Goal: Task Accomplishment & Management: Use online tool/utility

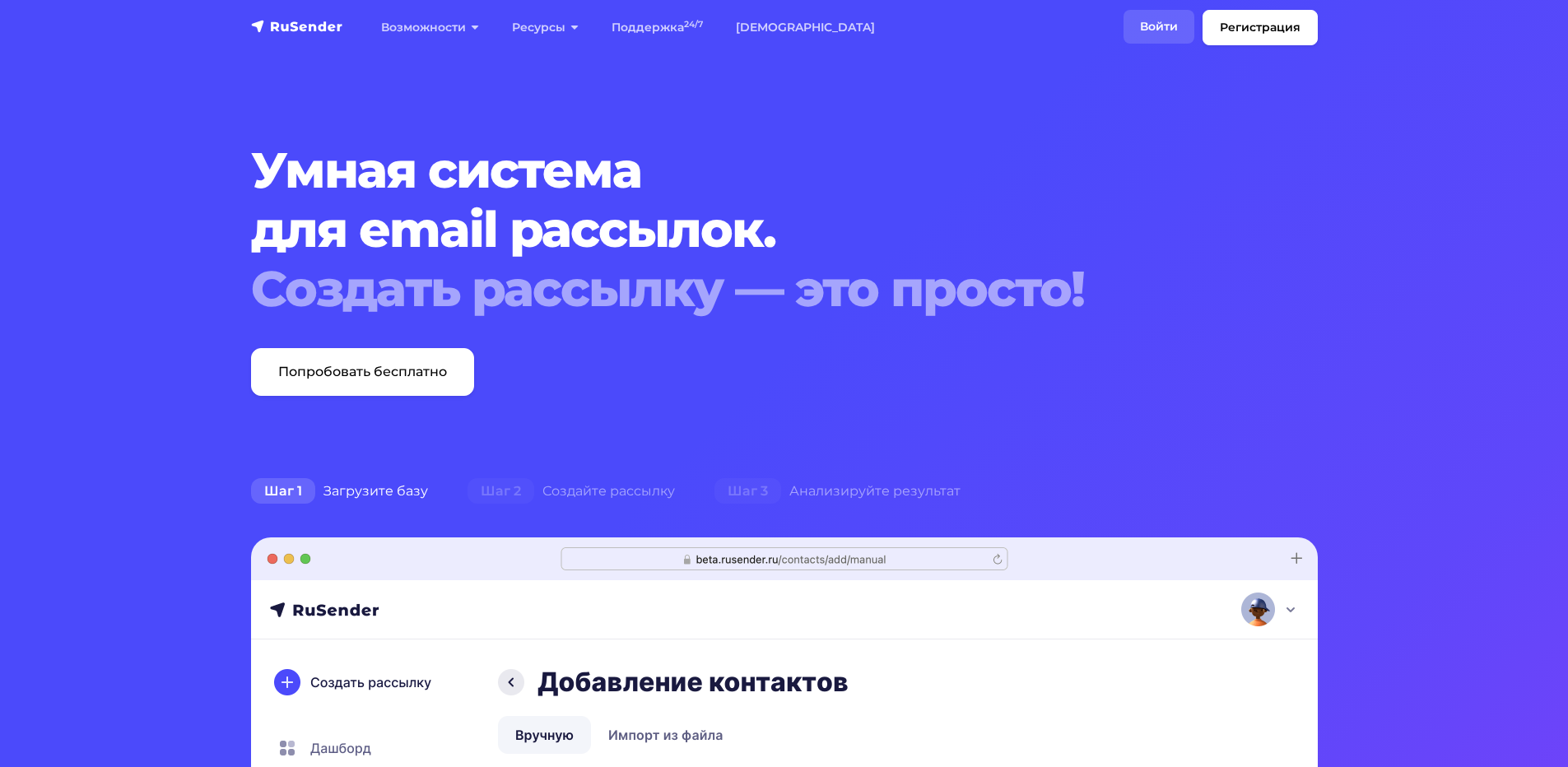
click at [1166, 31] on link "Войти" at bounding box center [1159, 27] width 71 height 34
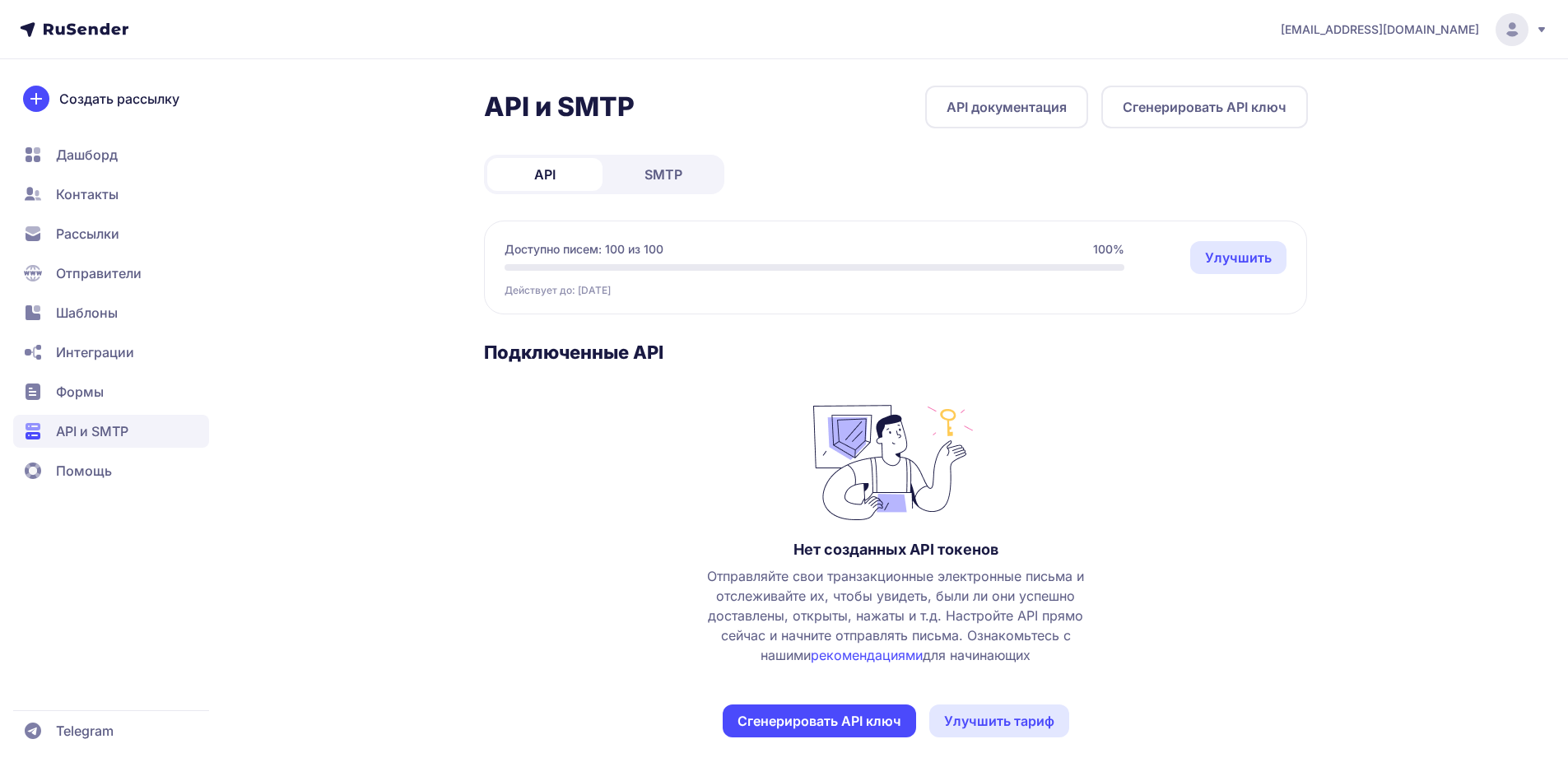
click at [661, 183] on span "SMTP" at bounding box center [663, 174] width 38 height 20
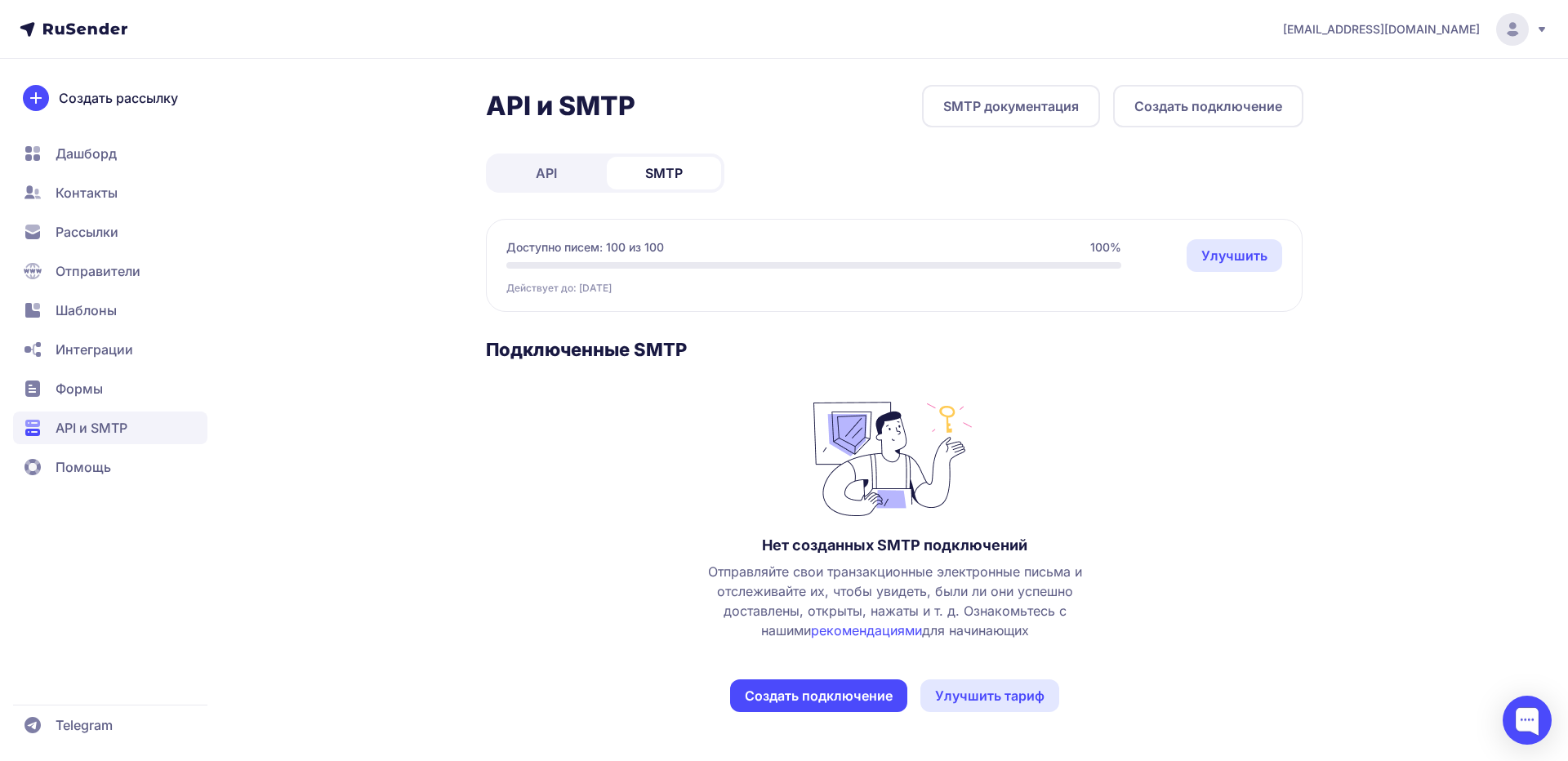
click at [1517, 36] on icon at bounding box center [1512, 29] width 33 height 33
drag, startPoint x: 1372, startPoint y: 164, endPoint x: 1364, endPoint y: 162, distance: 8.2
click at [1372, 162] on div "Выйти" at bounding box center [1401, 154] width 275 height 33
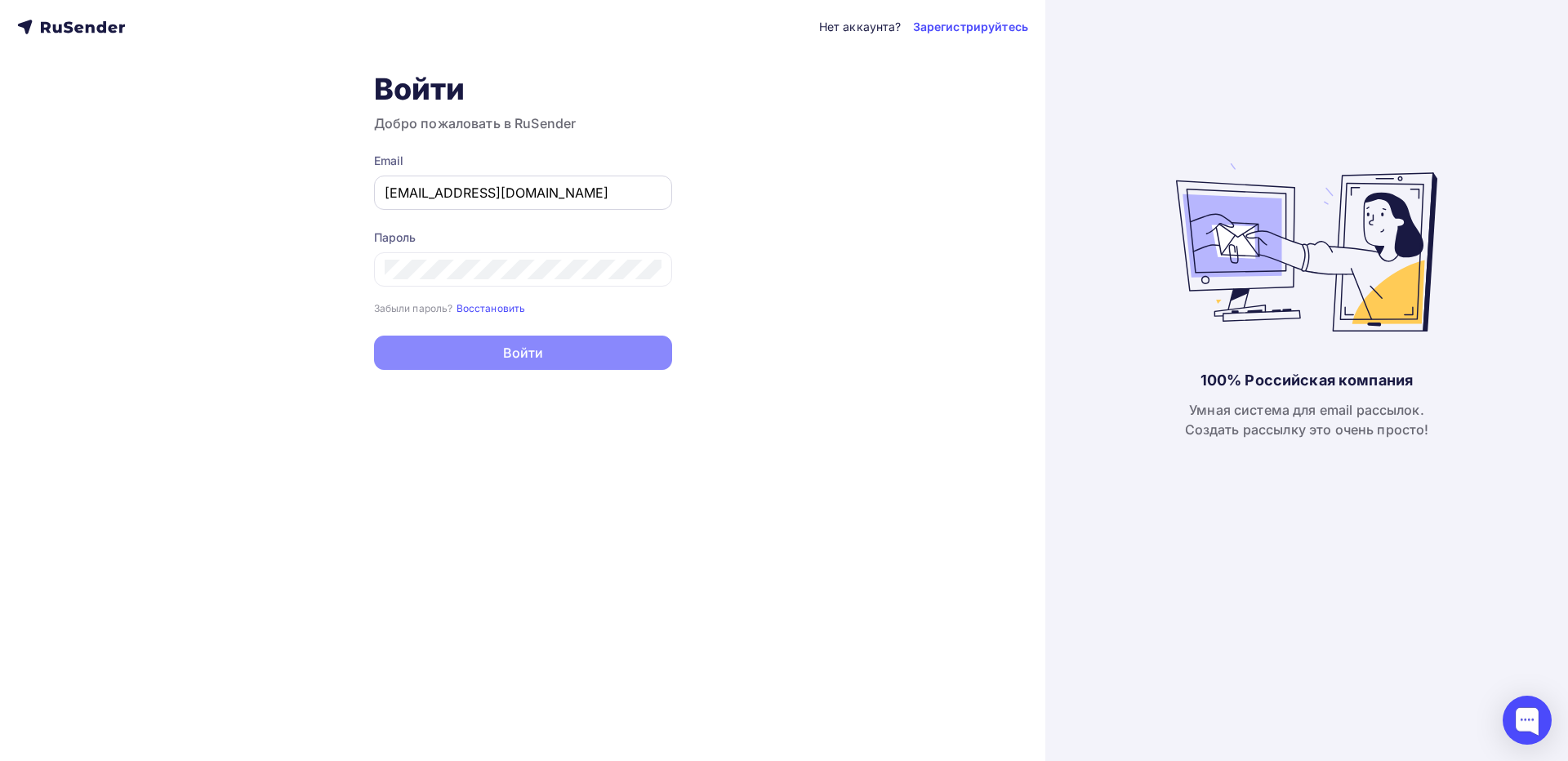
click at [440, 190] on input "[EMAIL_ADDRESS][DOMAIN_NAME]" at bounding box center [523, 193] width 277 height 20
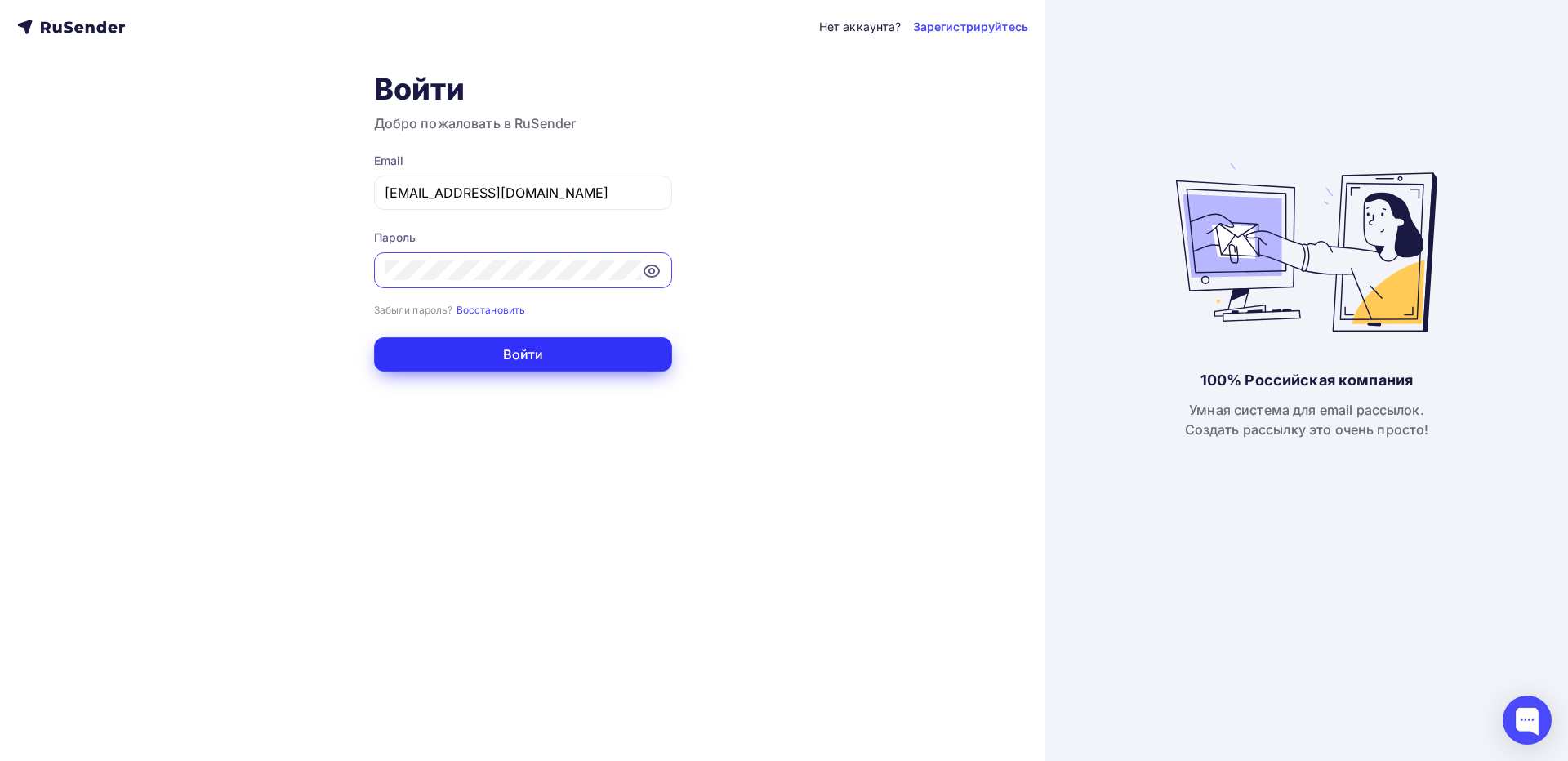
click at [597, 360] on button "Войти" at bounding box center [523, 354] width 298 height 35
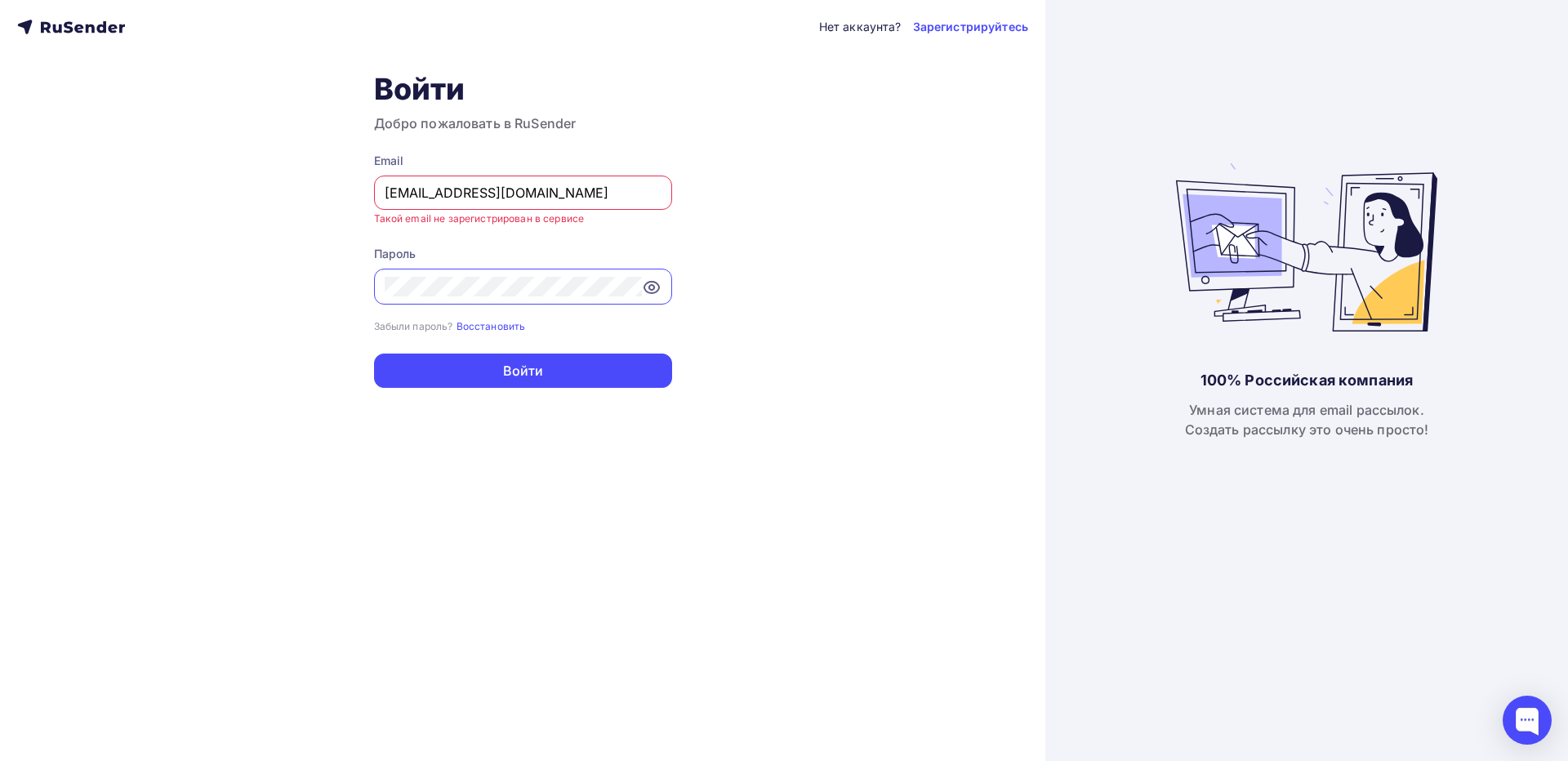
click at [582, 179] on div "[EMAIL_ADDRESS][DOMAIN_NAME]" at bounding box center [523, 193] width 298 height 35
click at [566, 189] on input "[EMAIL_ADDRESS][DOMAIN_NAME]" at bounding box center [523, 193] width 277 height 20
type input "annnabeteva@yandex.ru"
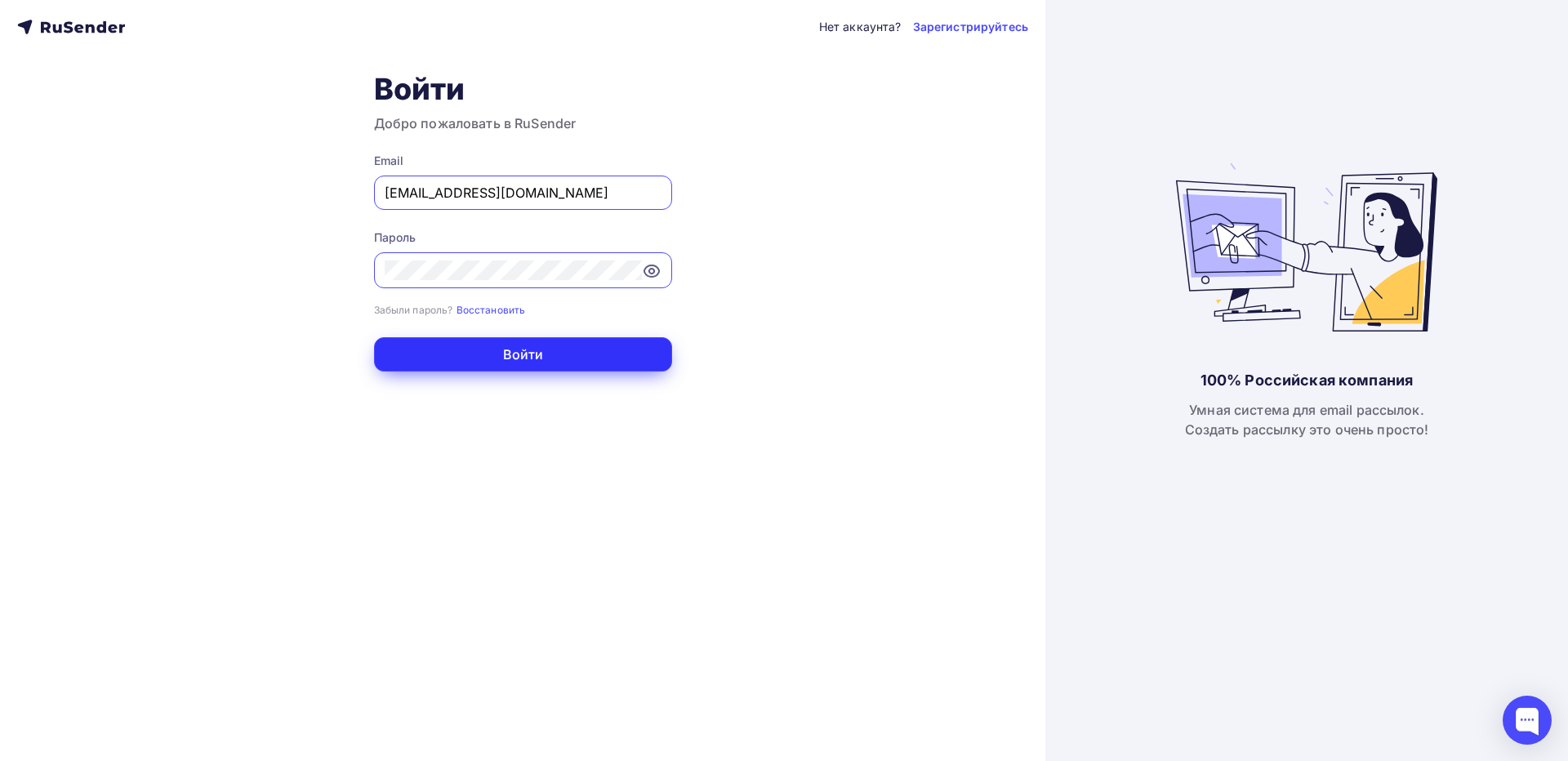
click at [541, 348] on button "Войти" at bounding box center [523, 354] width 298 height 35
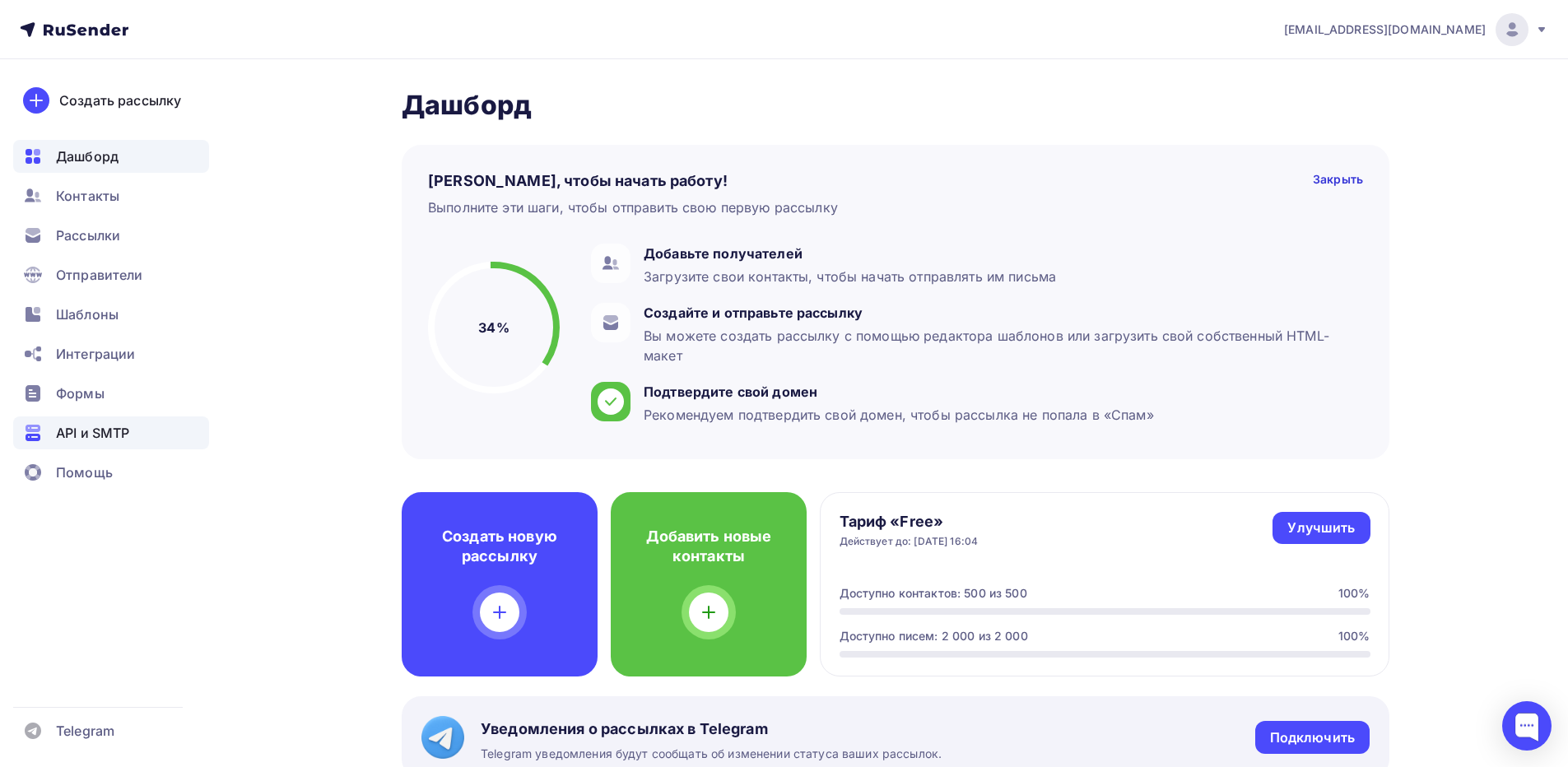
click at [54, 429] on div "API и SMTP" at bounding box center [111, 432] width 196 height 33
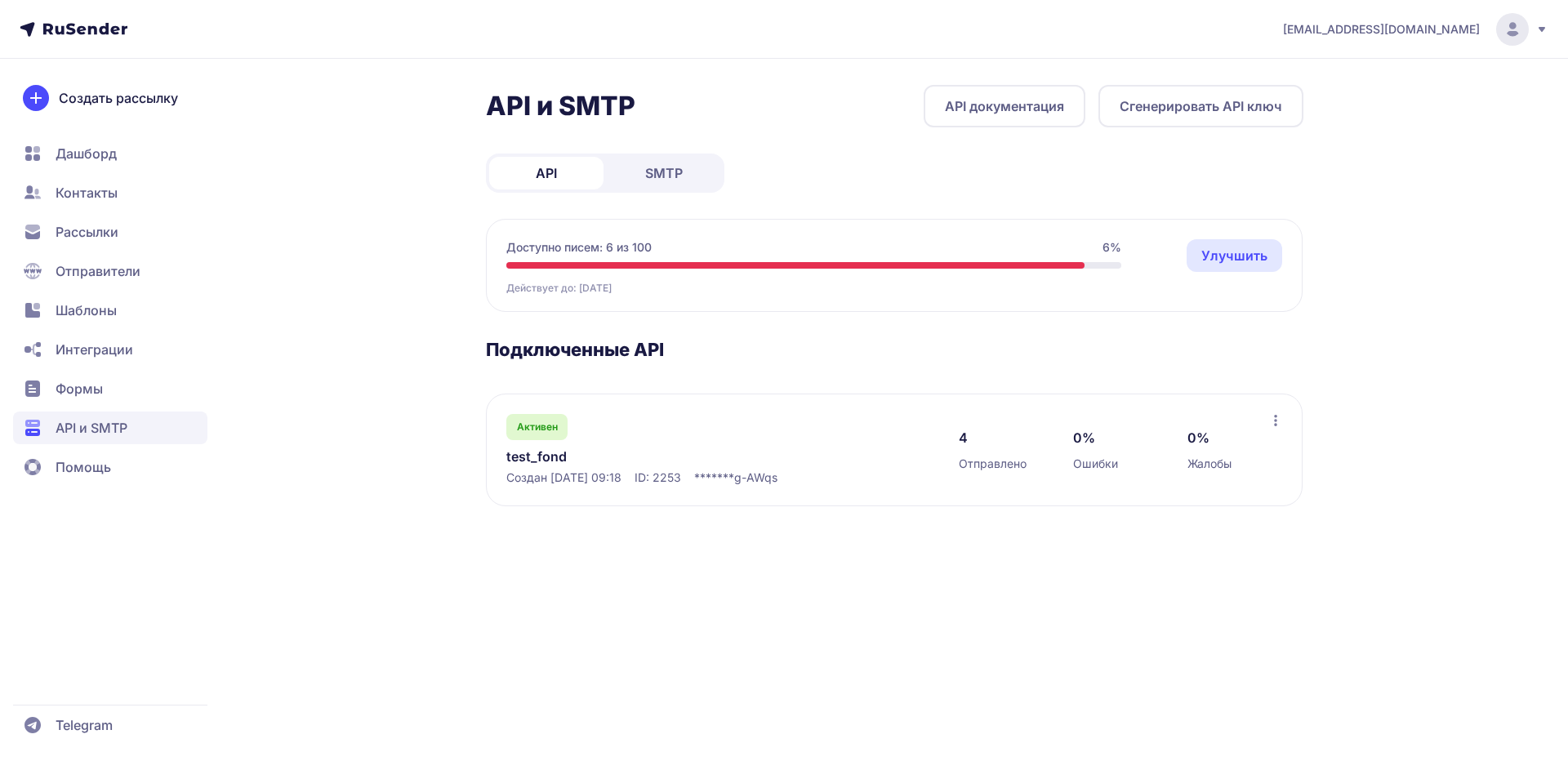
click at [672, 186] on link "SMTP" at bounding box center [664, 173] width 115 height 33
click at [699, 467] on div "Активен test_fond Создан 26.06.2025, 12:16 ID: 2251" at bounding box center [715, 450] width 420 height 72
click at [590, 461] on link "test_fond" at bounding box center [673, 457] width 335 height 20
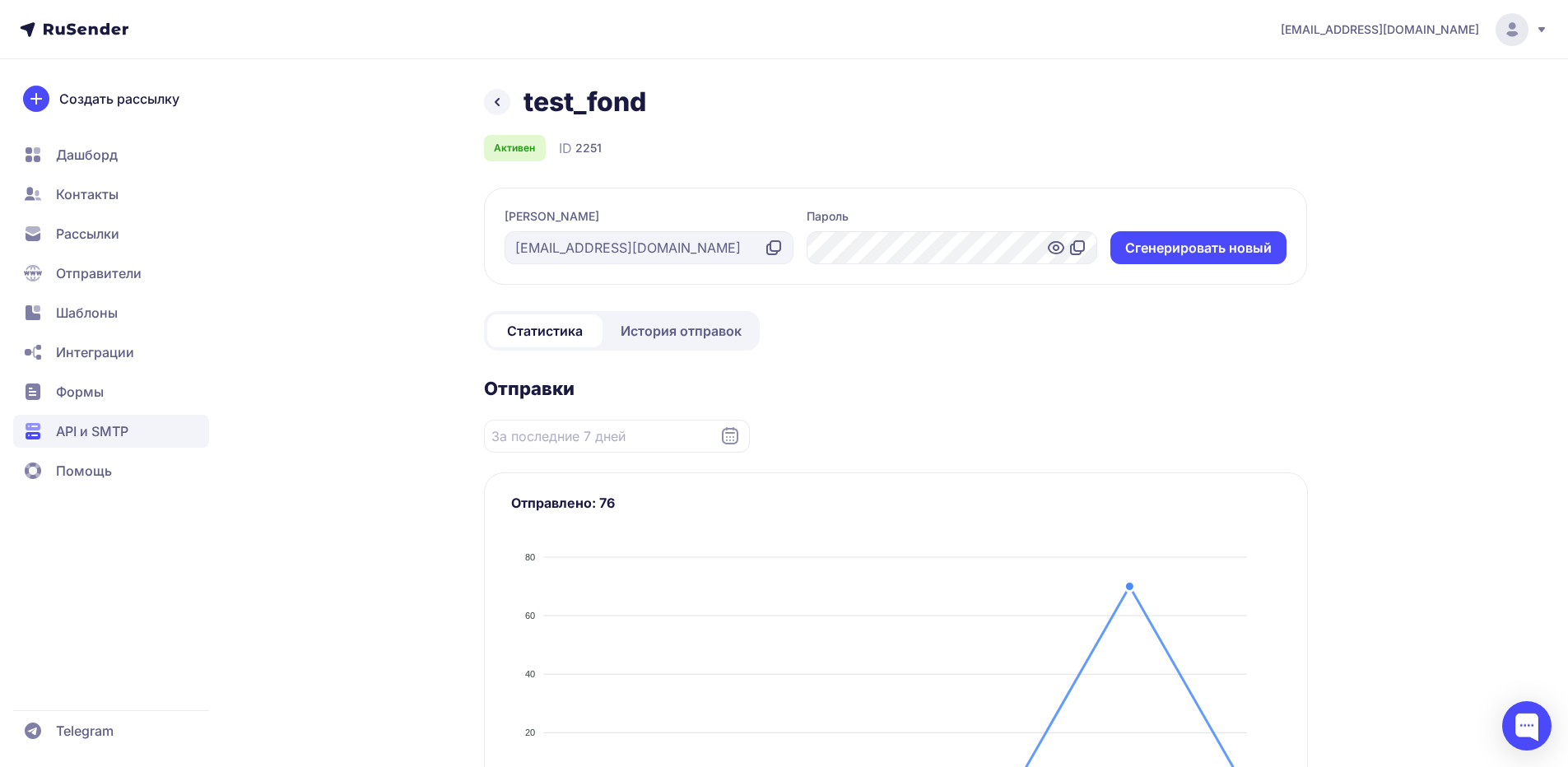
click at [495, 93] on icon at bounding box center [497, 103] width 20 height 20
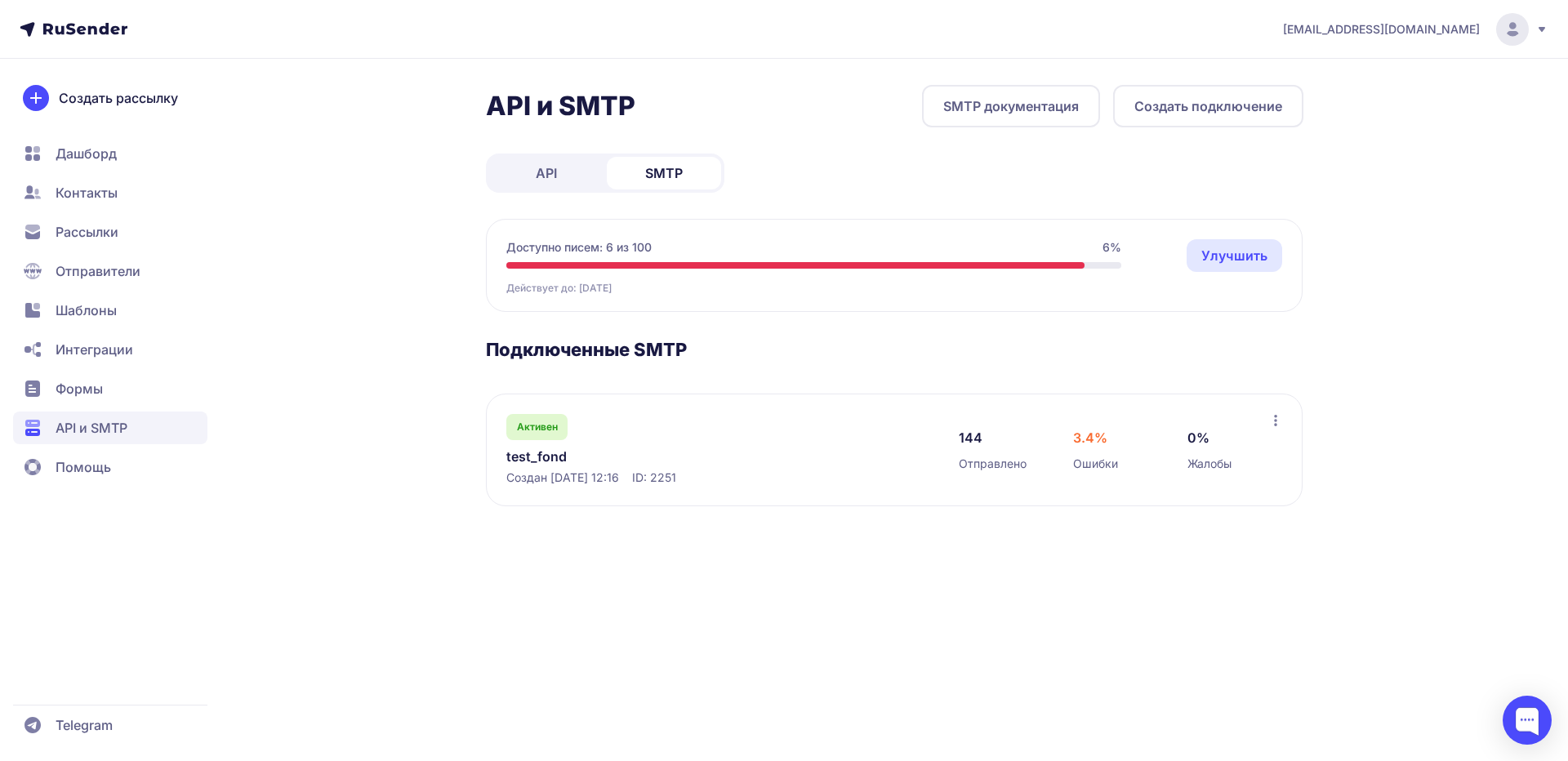
click at [1112, 79] on div "annnabeteva@yandex.ru API и SMTP SMTP документация Создать подключение API SMTP…" at bounding box center [784, 380] width 1568 height 761
click at [726, 442] on div "Активен test_fond Создан 26.06.2025, 12:16 ID: 2251" at bounding box center [715, 450] width 420 height 72
click at [543, 465] on link "test_fond" at bounding box center [673, 457] width 335 height 20
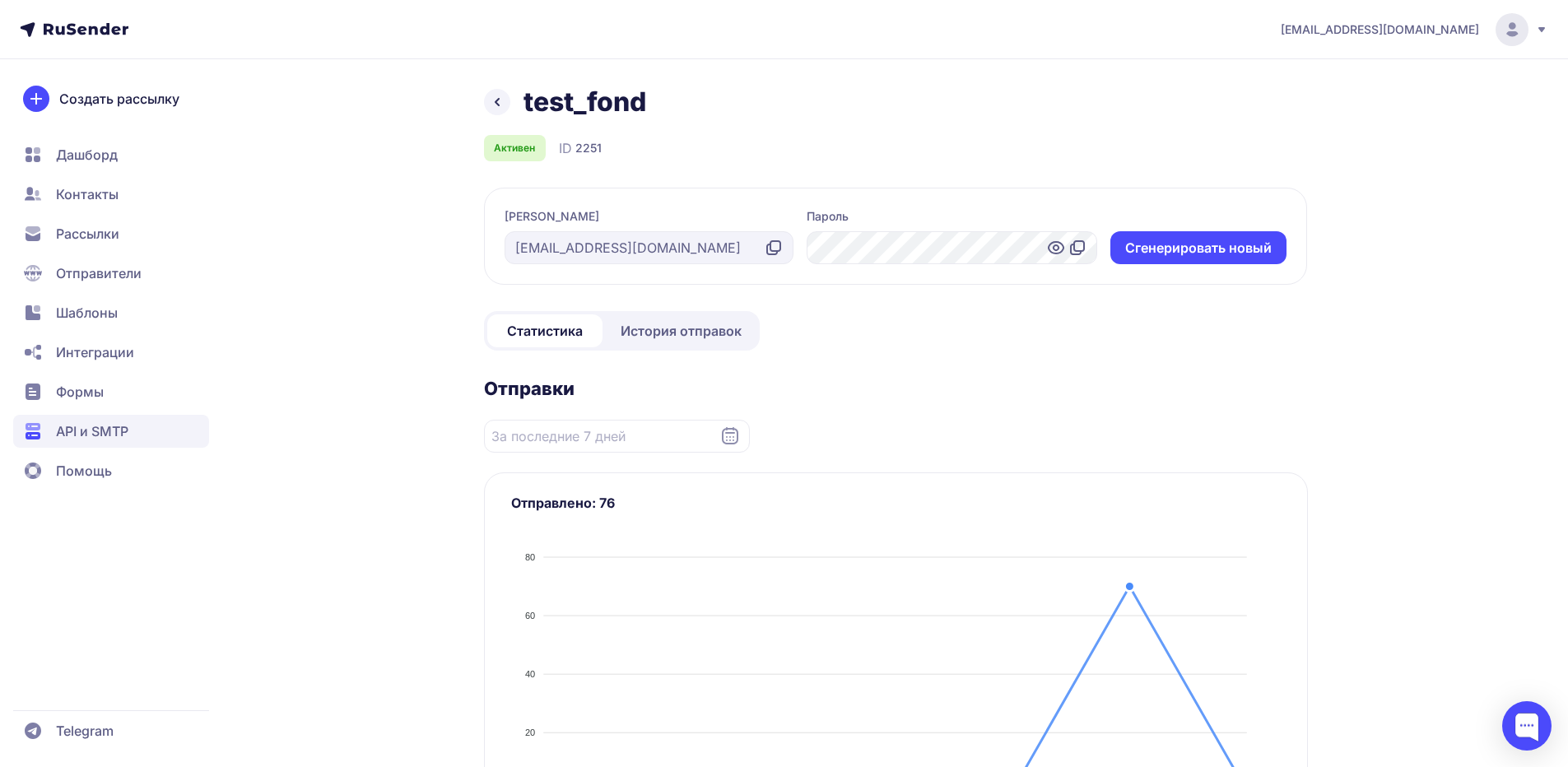
click at [368, 391] on div "test_fond Активен ID 2251 Логин info@pro-paradigma.ru Пароль Cгенерировать новы…" at bounding box center [785, 743] width 1185 height 1316
click at [1543, 40] on div "annnabeteva@yandex.ru" at bounding box center [1415, 29] width 268 height 33
click at [1531, 22] on div "annnabeteva@yandex.ru" at bounding box center [1415, 29] width 268 height 33
click at [1528, 34] on circle at bounding box center [1511, 29] width 33 height 33
click at [1386, 165] on div "Выйти" at bounding box center [1401, 155] width 277 height 33
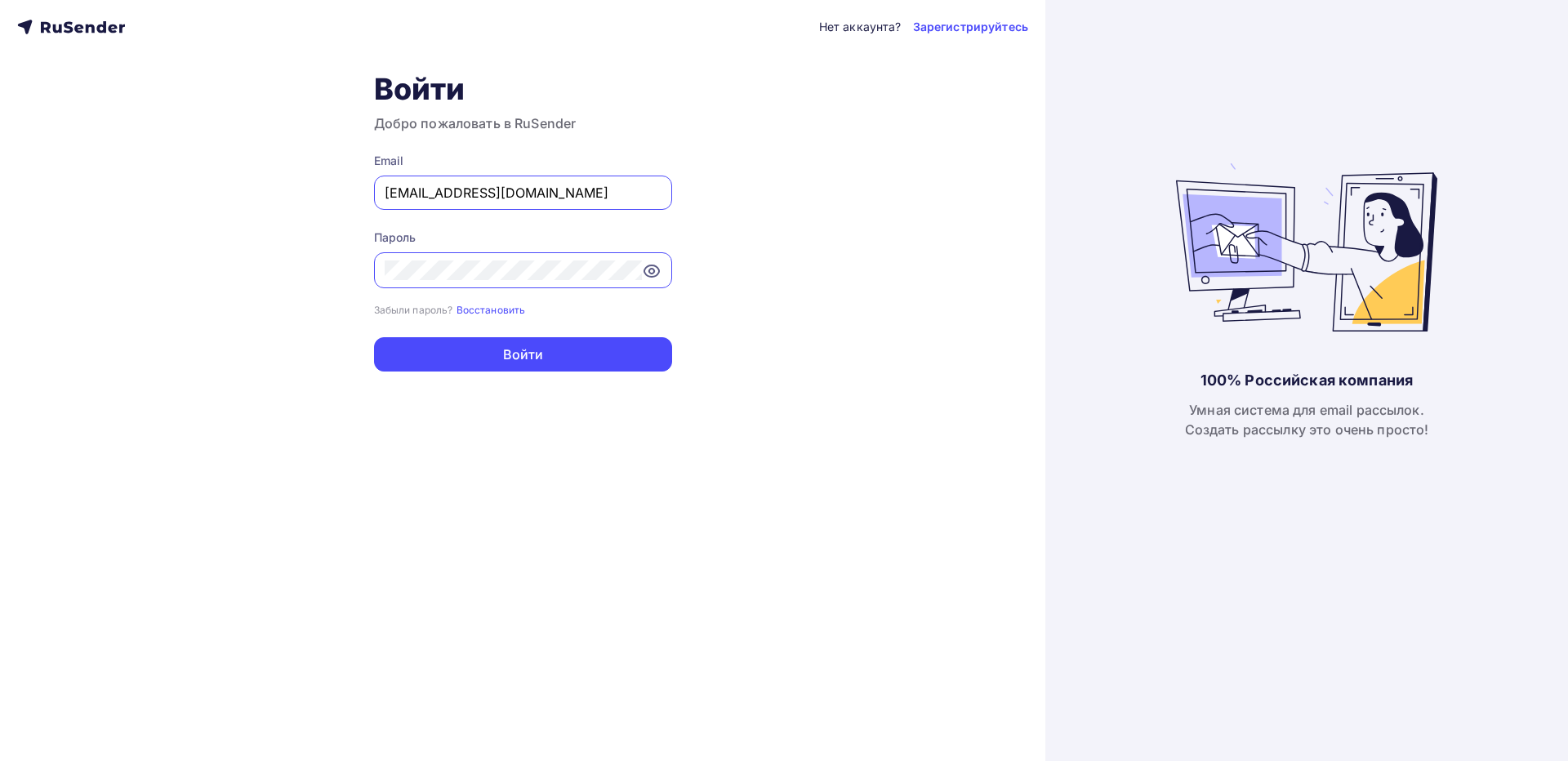
click at [503, 181] on div "info@pro-paradigma.ru" at bounding box center [523, 193] width 298 height 35
drag, startPoint x: 497, startPoint y: 191, endPoint x: 491, endPoint y: 200, distance: 10.8
click at [497, 191] on input "info@pro-paradigma.ru" at bounding box center [523, 193] width 277 height 20
type input "[EMAIL_ADDRESS][DOMAIN_NAME]"
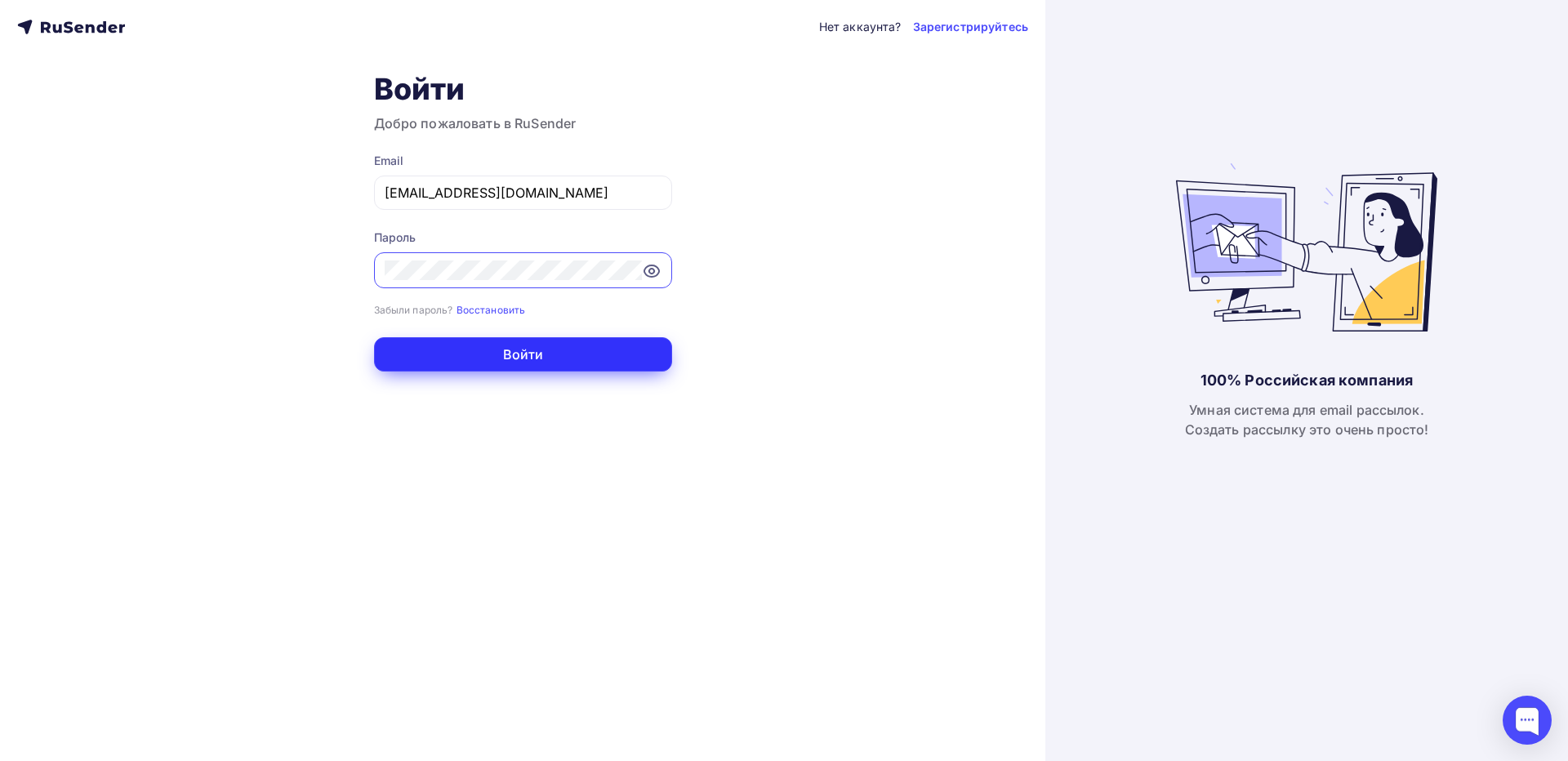
click at [527, 342] on button "Войти" at bounding box center [523, 354] width 298 height 35
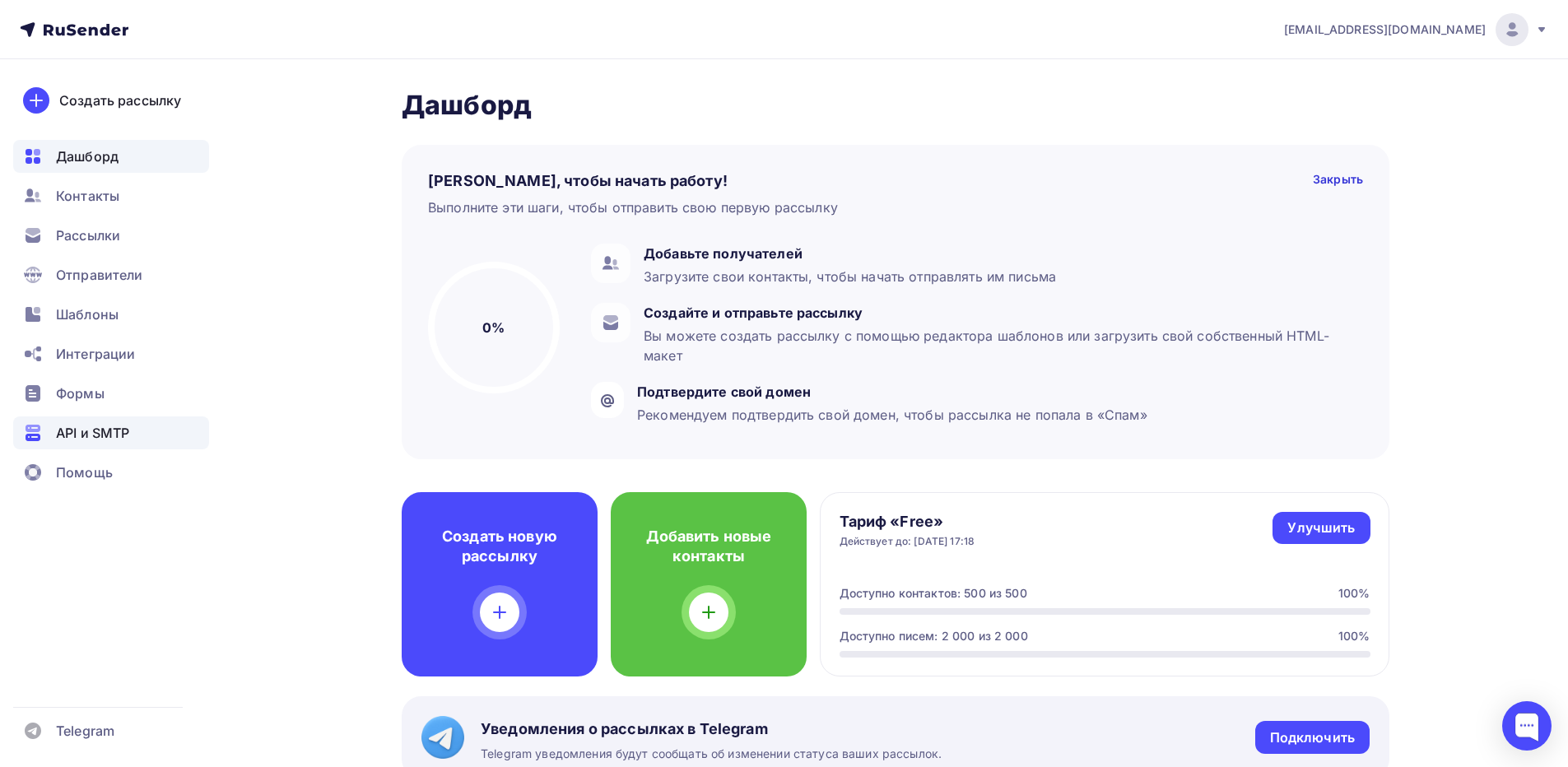
click at [102, 434] on span "API и SMTP" at bounding box center [93, 433] width 74 height 20
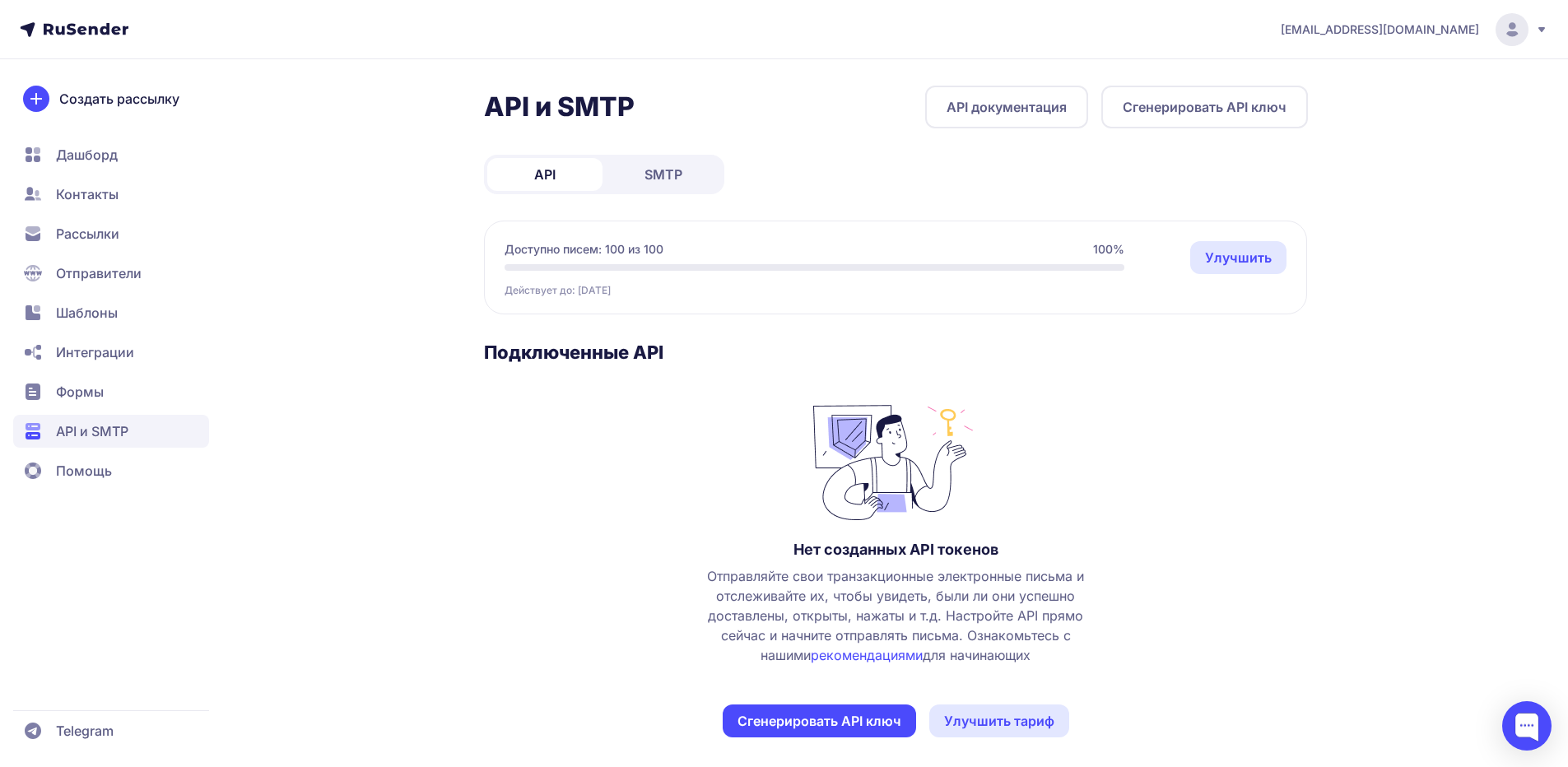
click at [609, 173] on link "SMTP" at bounding box center [663, 174] width 116 height 33
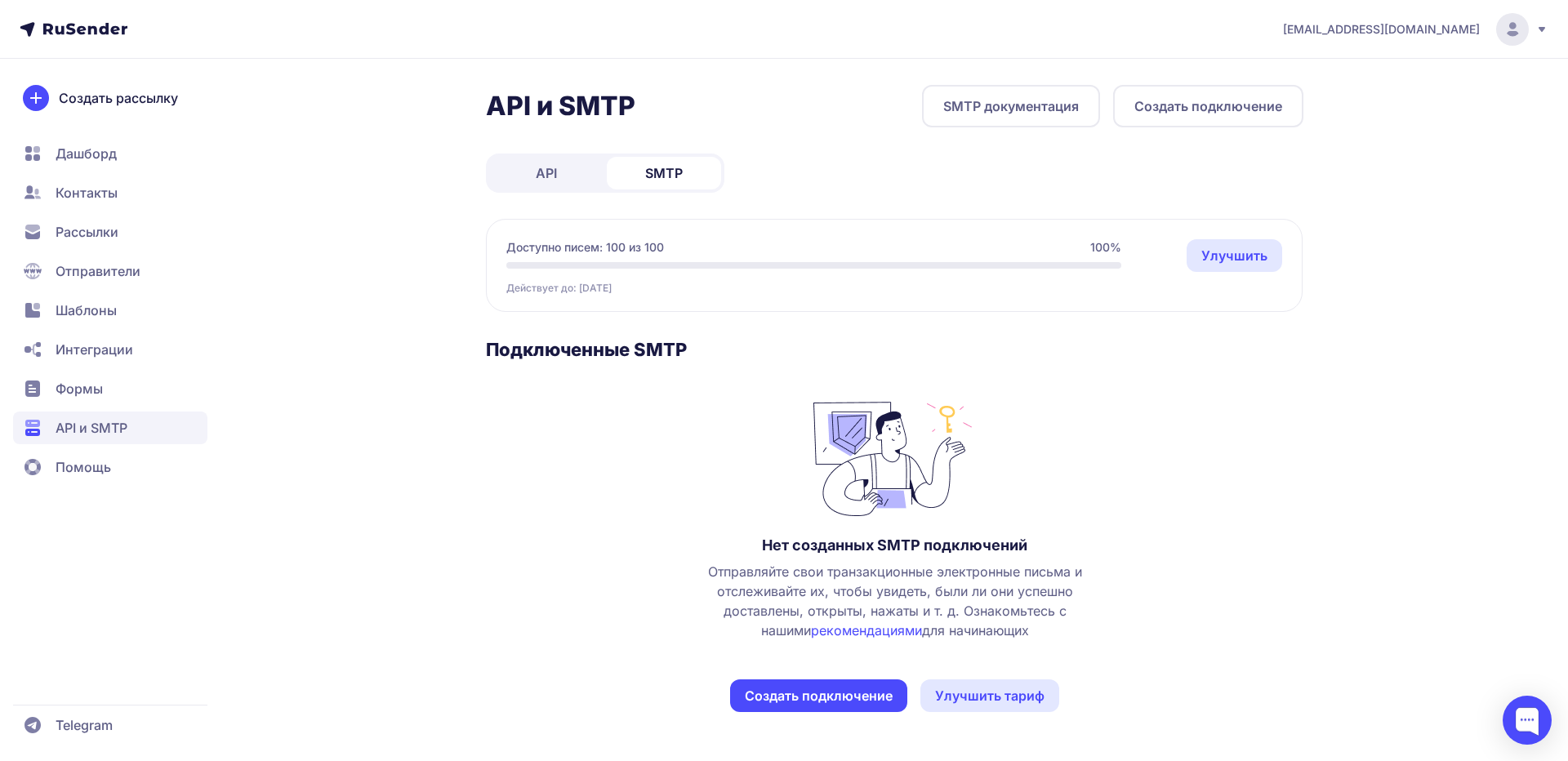
click at [1212, 97] on button "Создать подключение" at bounding box center [1207, 106] width 191 height 42
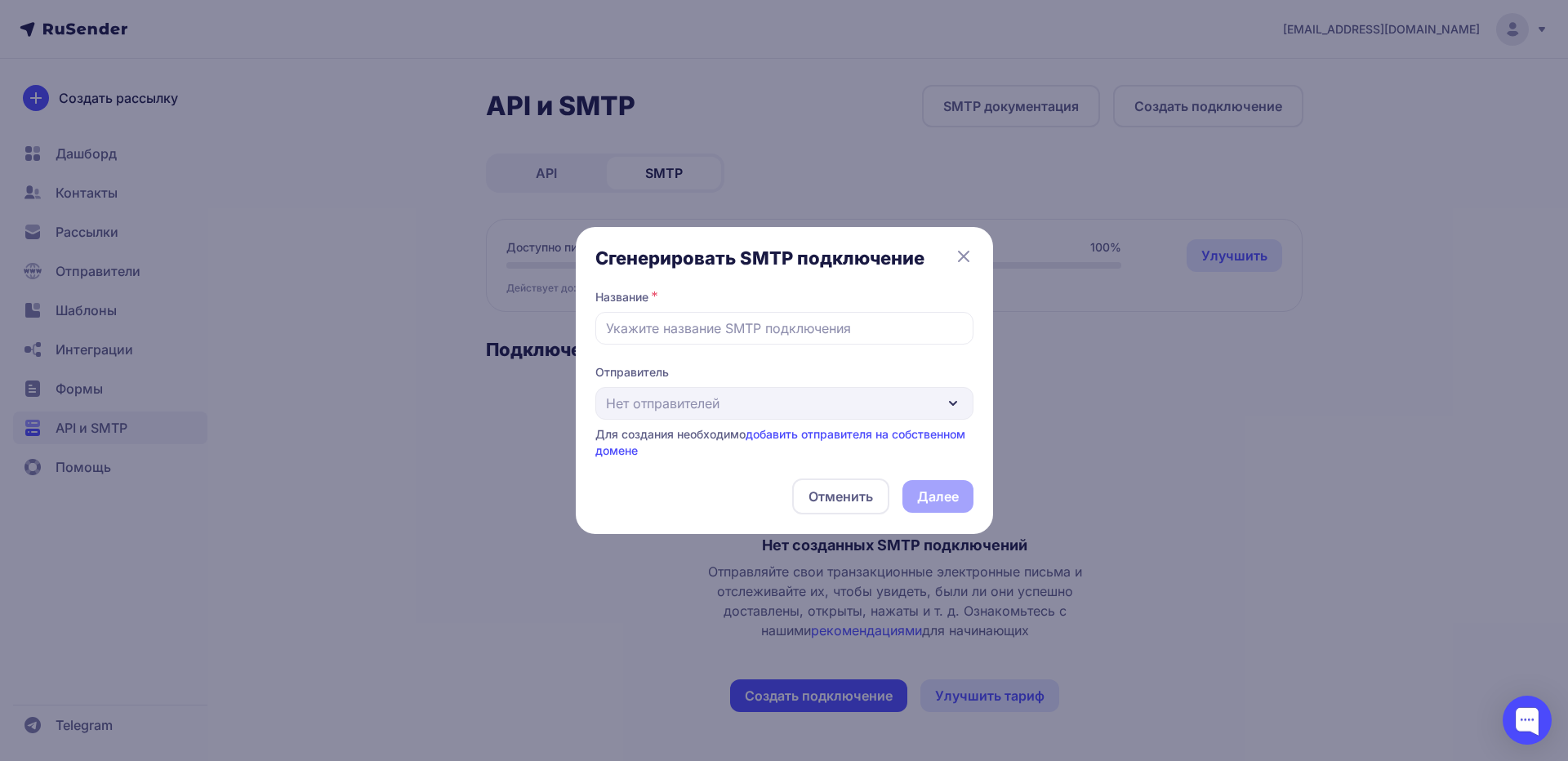
drag, startPoint x: 820, startPoint y: 401, endPoint x: 844, endPoint y: 396, distance: 24.5
click at [820, 402] on div "Отправитель Нет отправителей Для создания необходимо добавить отправителя на со…" at bounding box center [784, 412] width 378 height 95
